Goal: Task Accomplishment & Management: Manage account settings

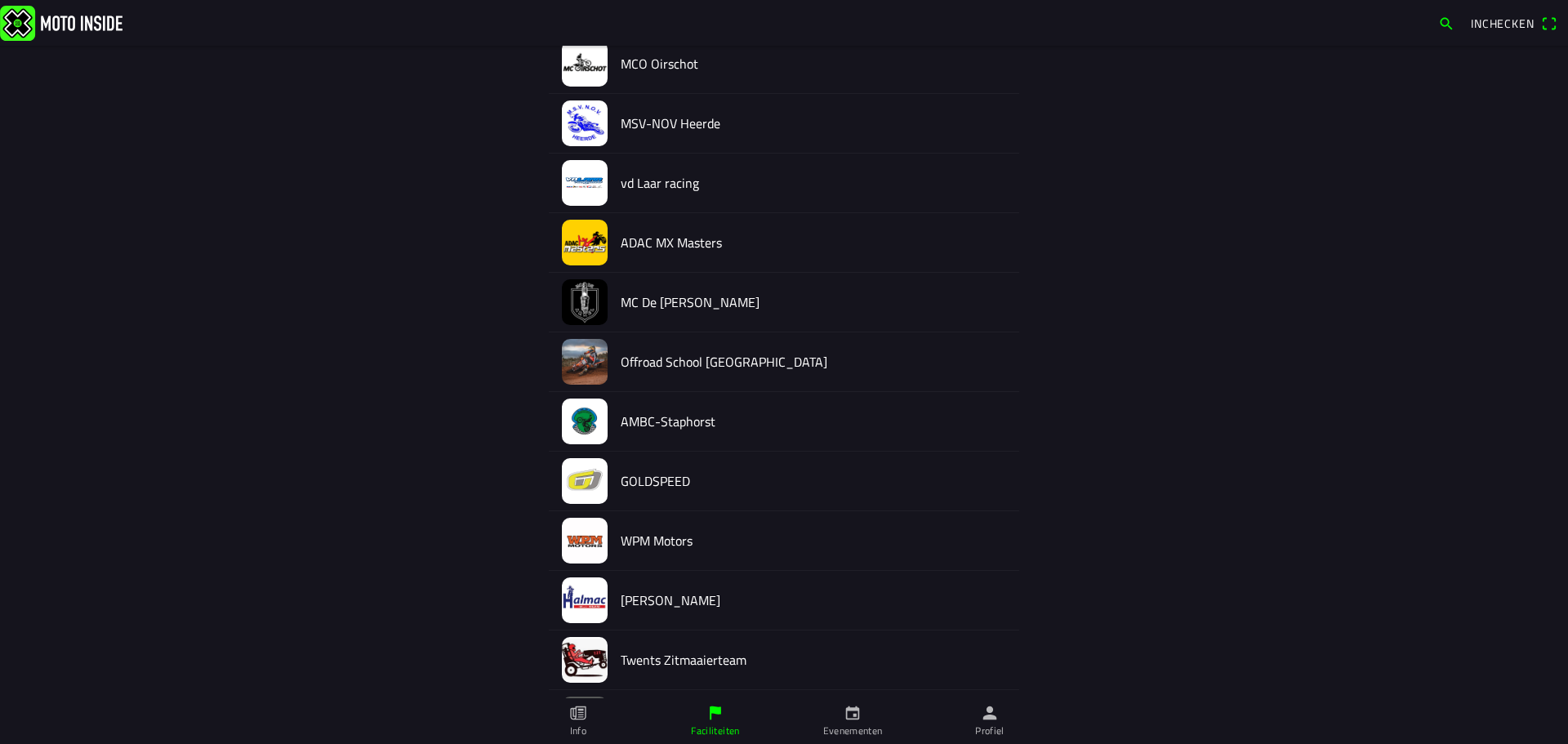
scroll to position [1423, 0]
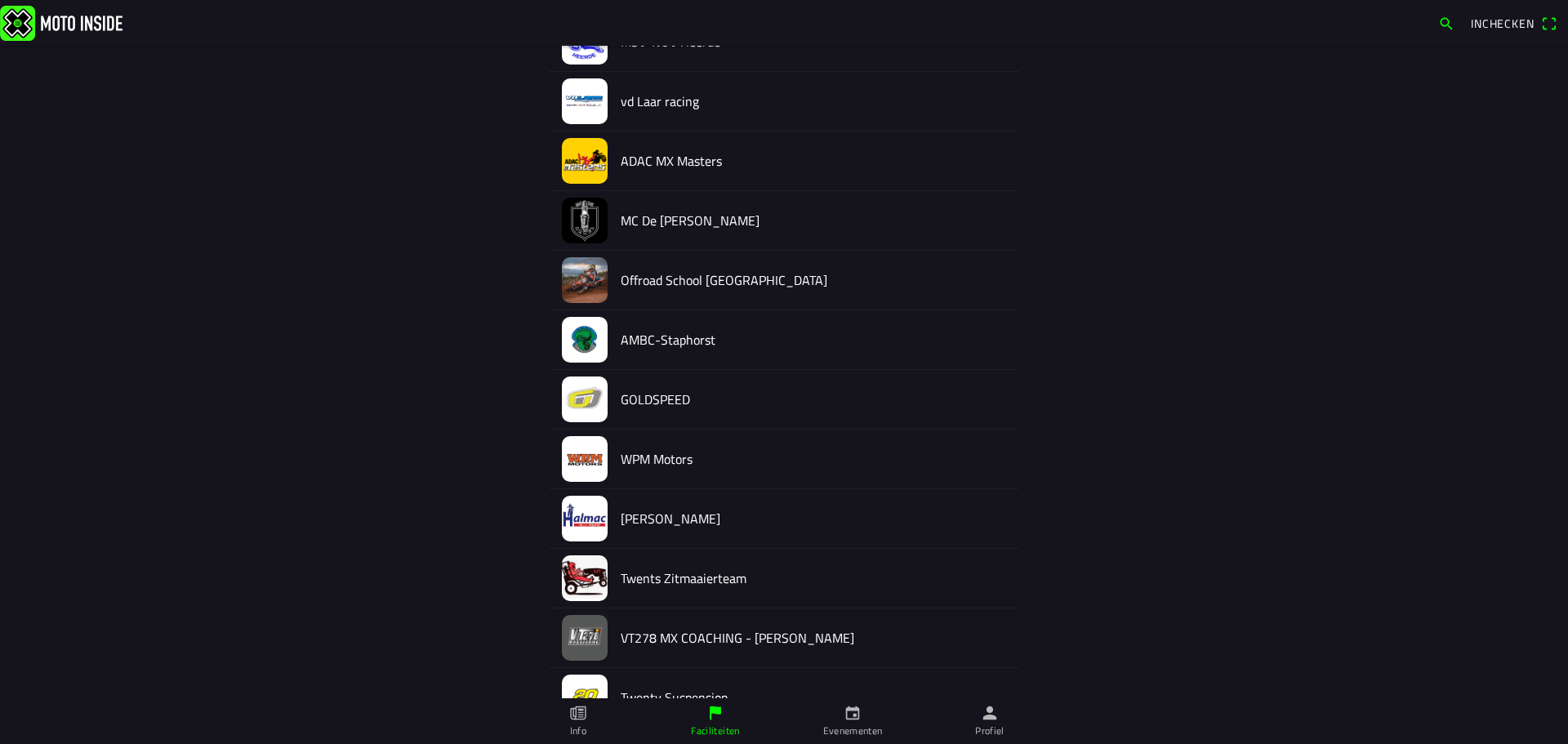
click at [680, 511] on h2 "[PERSON_NAME]" at bounding box center [813, 519] width 386 height 15
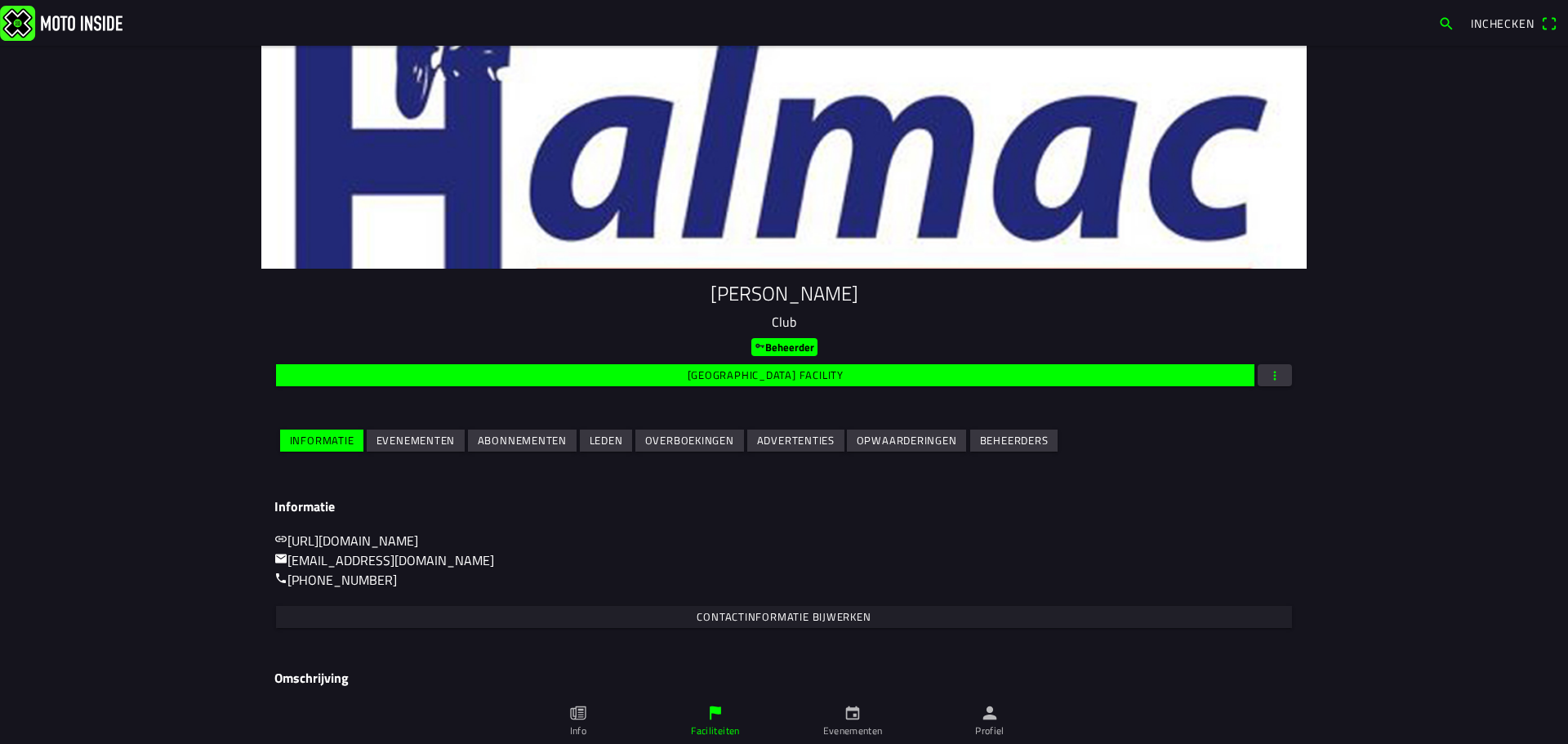
click at [0, 0] on slot "Evenementen" at bounding box center [0, 0] width 0 height 0
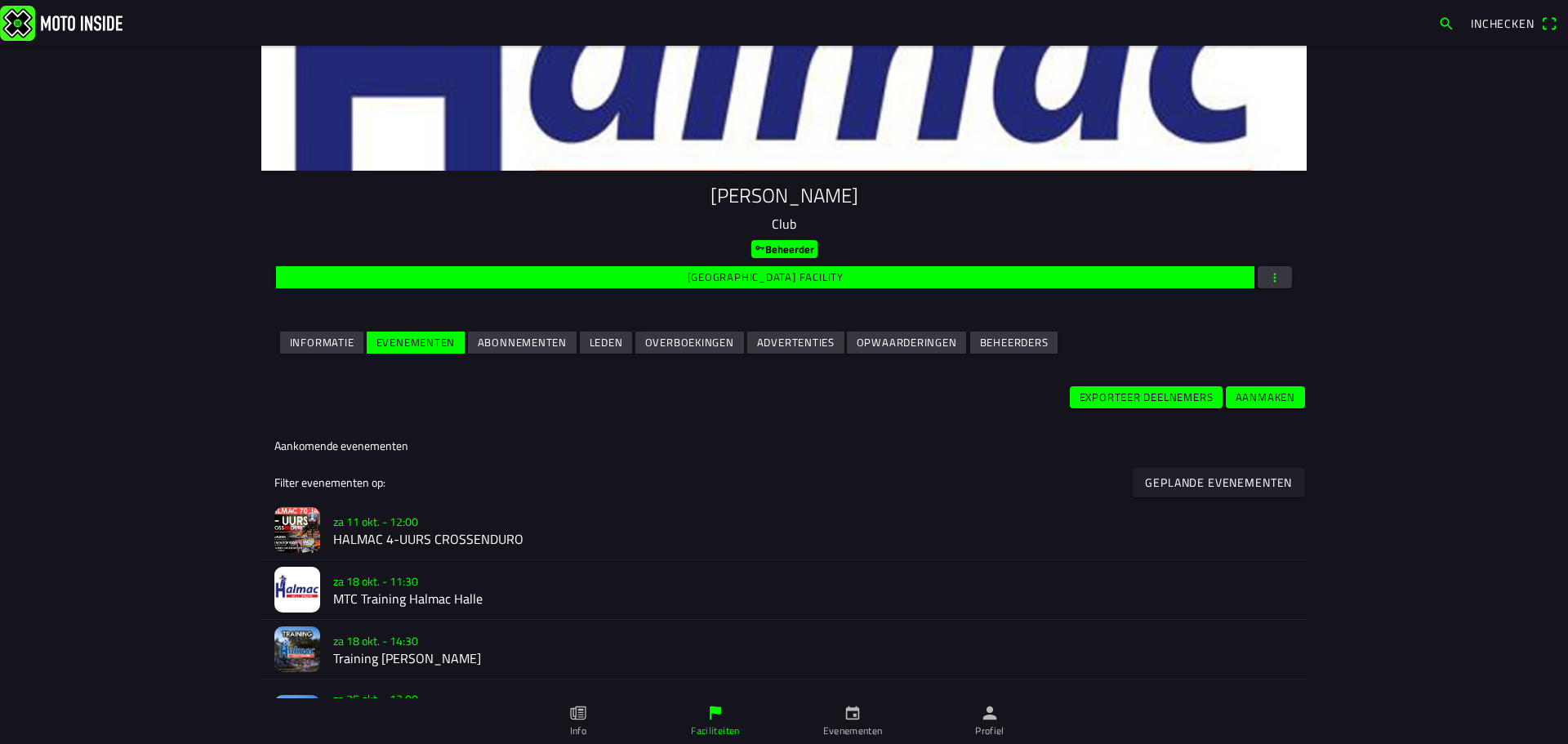
scroll to position [408, 0]
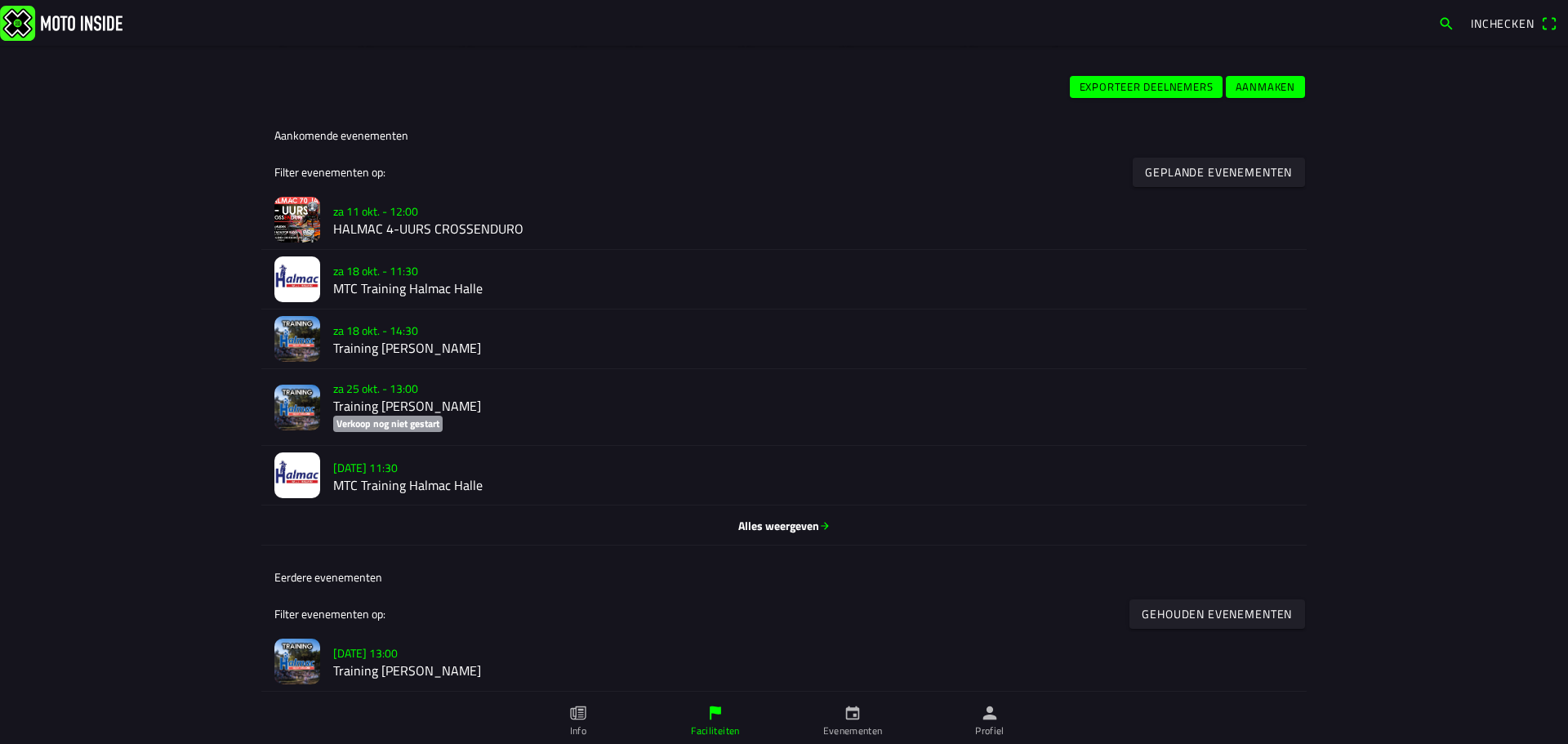
click at [428, 228] on h2 "HALMAC 4-UURS CROSSENDURO" at bounding box center [813, 229] width 960 height 15
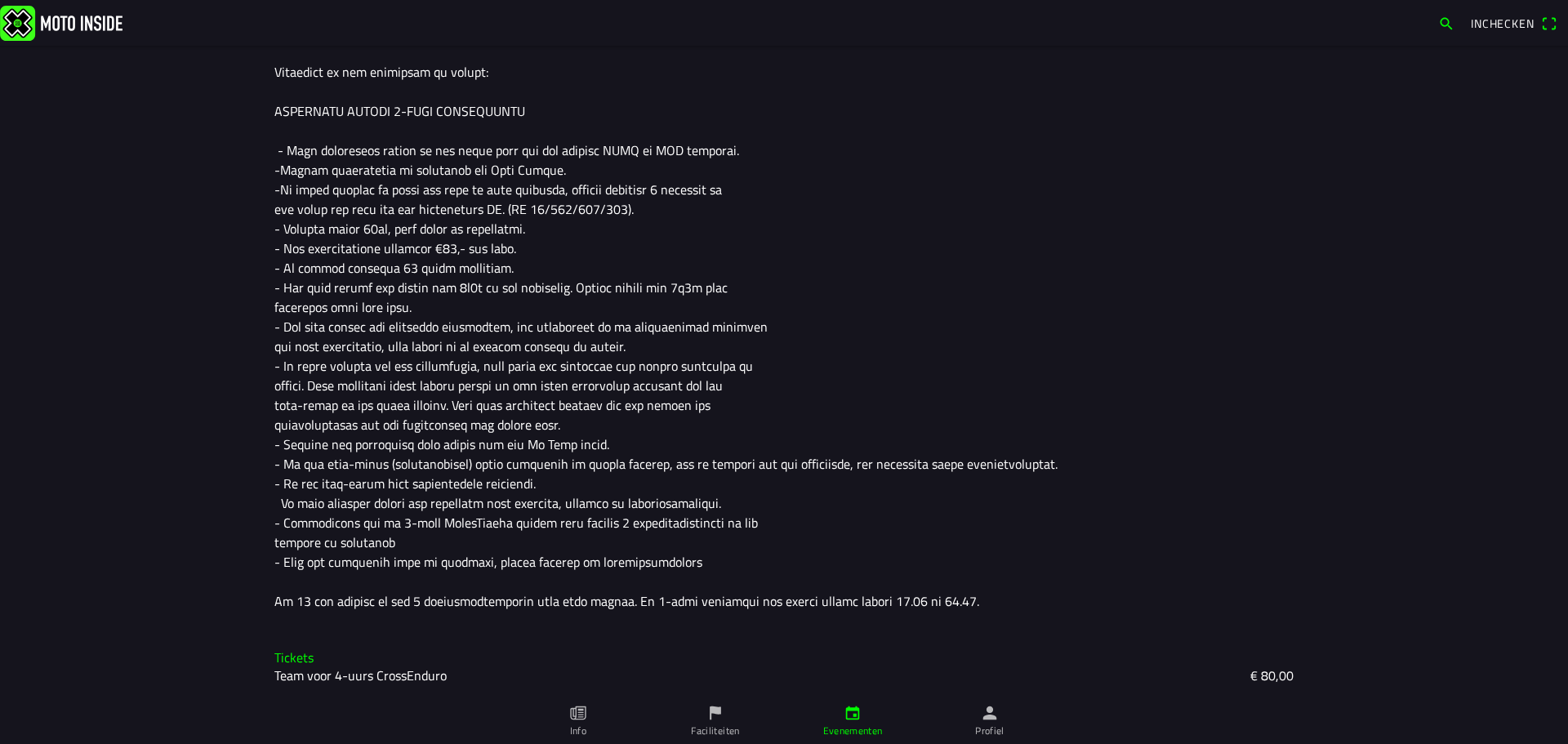
scroll to position [83, 0]
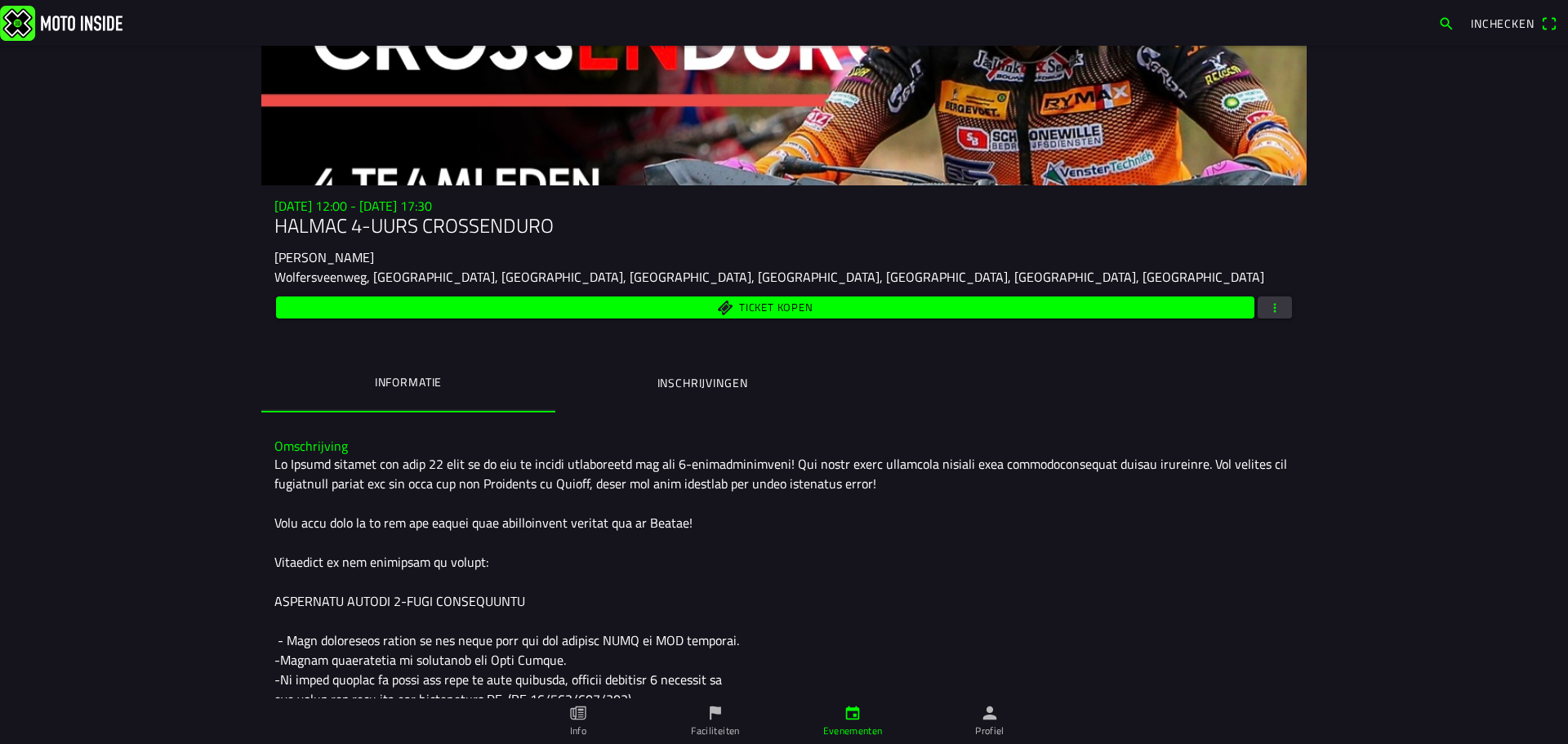
click at [1270, 308] on span "button" at bounding box center [1274, 307] width 14 height 22
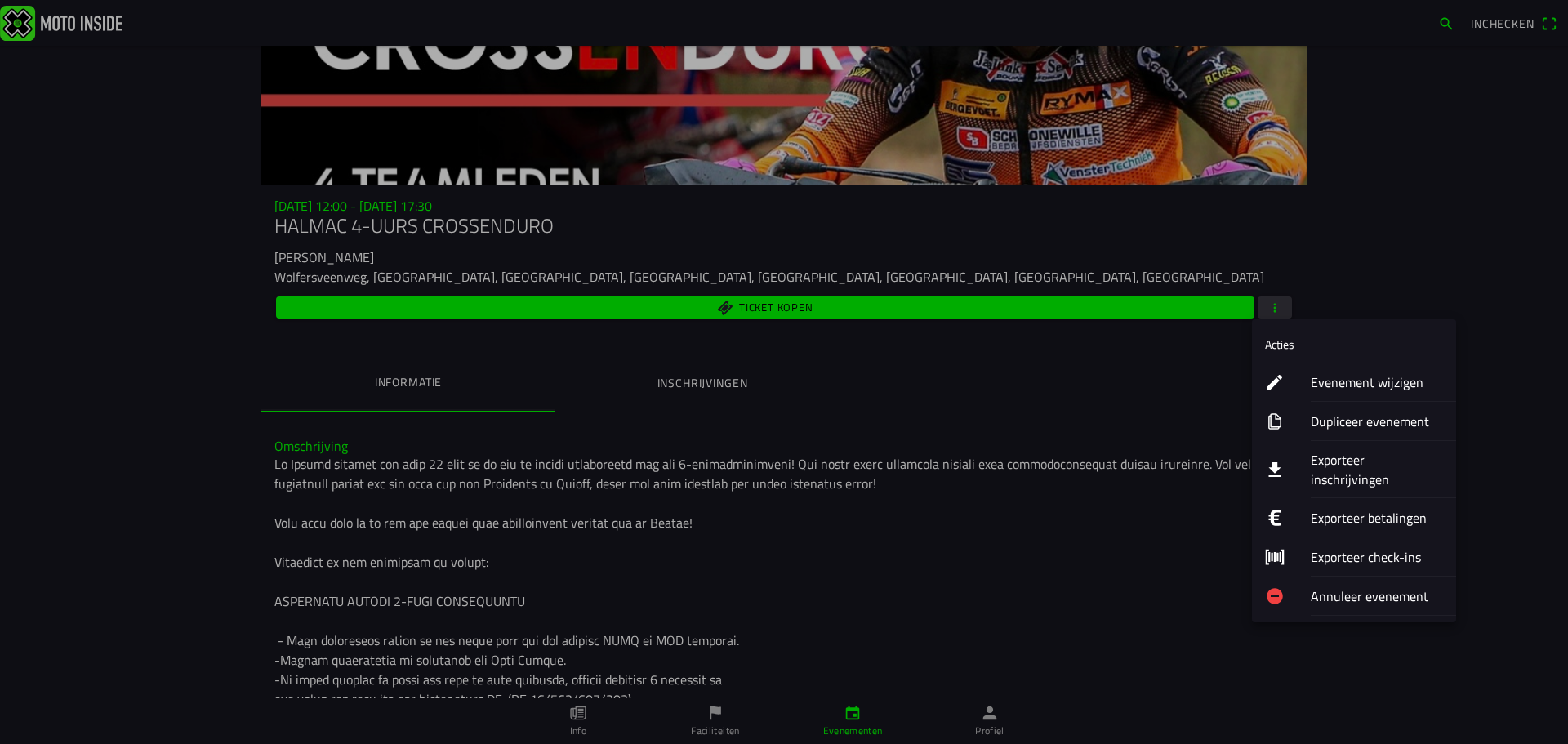
click at [1361, 378] on ion-label "Evenement wijzigen" at bounding box center [1377, 382] width 132 height 19
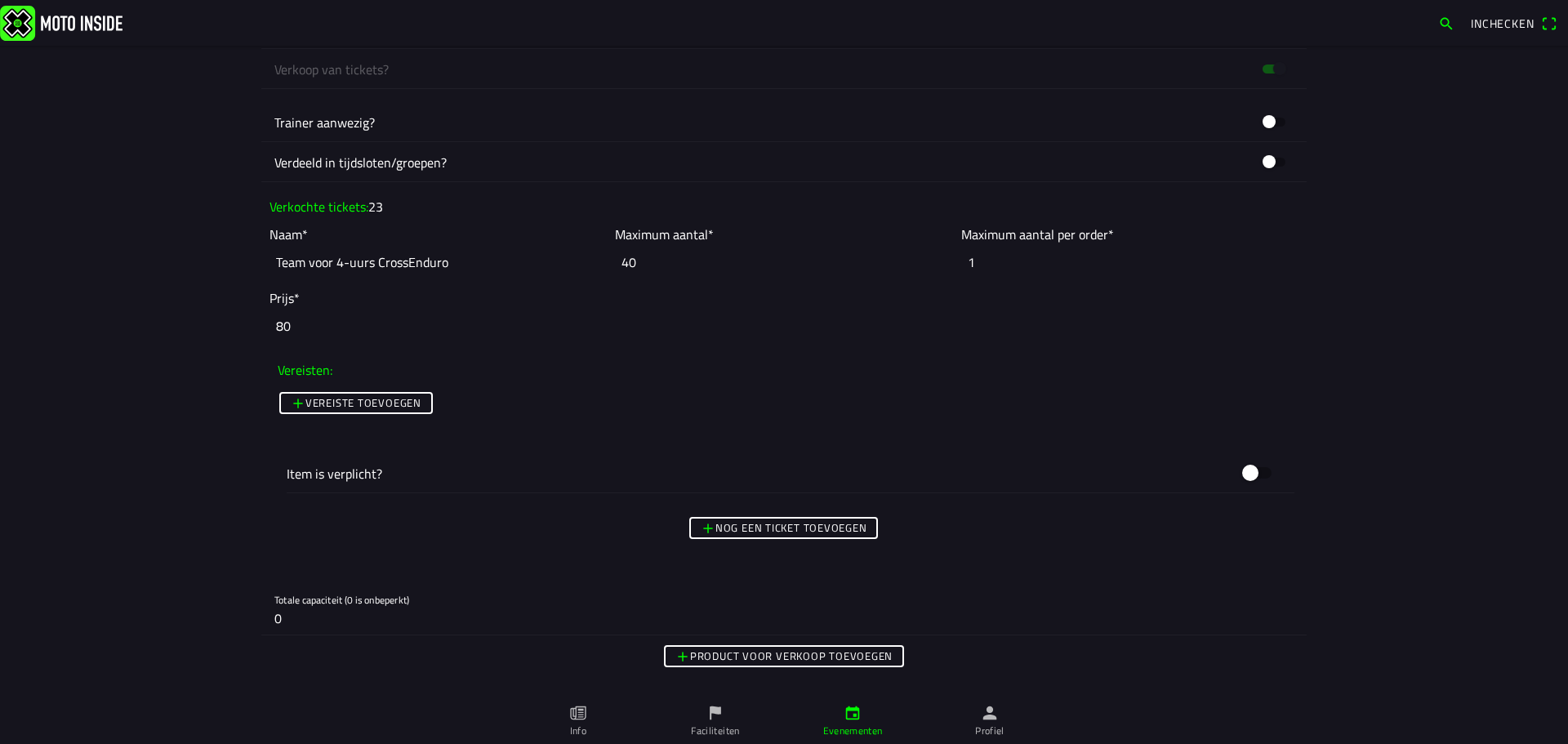
scroll to position [1634, 0]
